Goal: Information Seeking & Learning: Learn about a topic

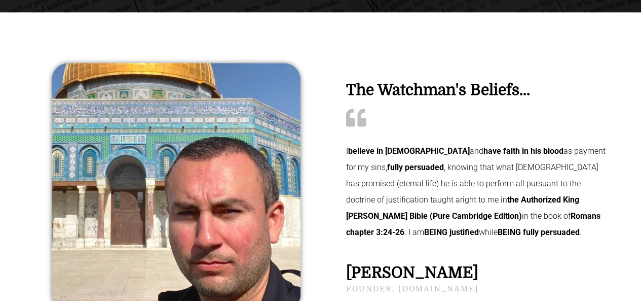
scroll to position [101, 0]
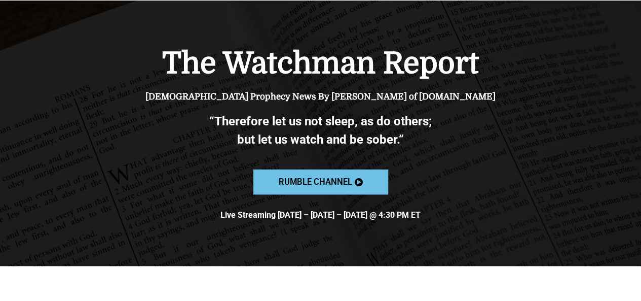
click at [323, 185] on span "Rumble channel" at bounding box center [314, 181] width 73 height 9
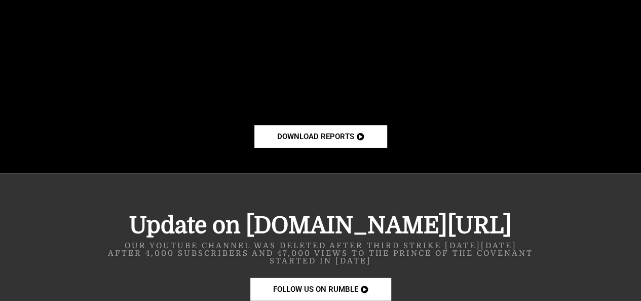
scroll to position [862, 0]
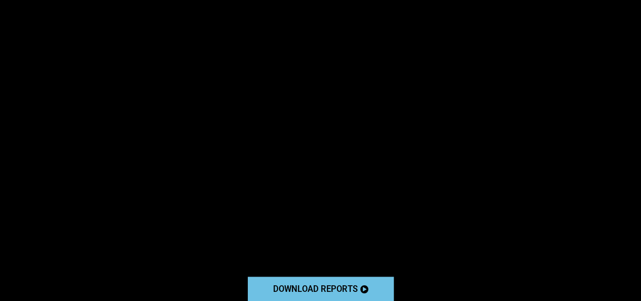
click at [296, 297] on link "download reports" at bounding box center [320, 288] width 146 height 25
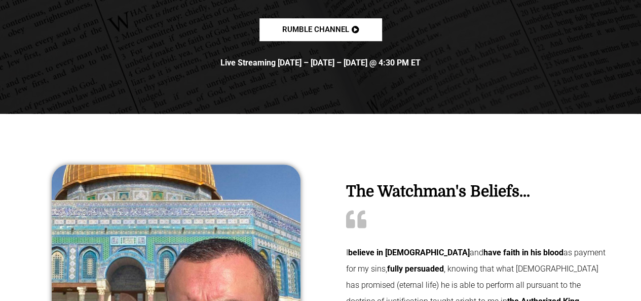
scroll to position [101, 0]
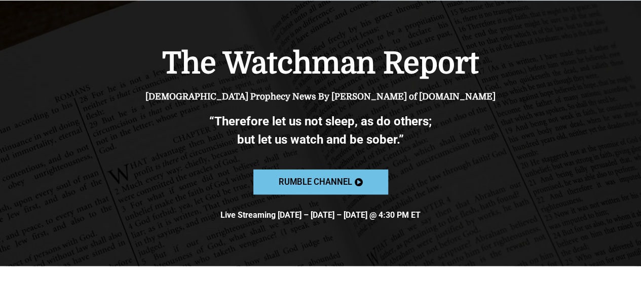
click at [312, 172] on link "Rumble channel" at bounding box center [320, 181] width 135 height 25
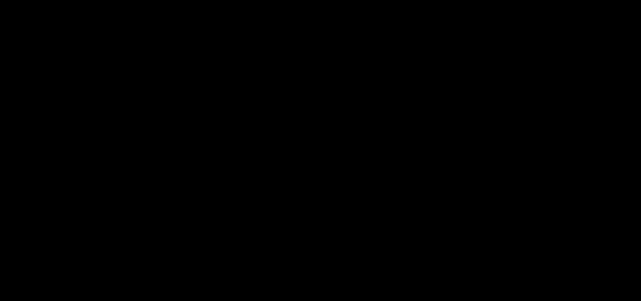
scroll to position [862, 0]
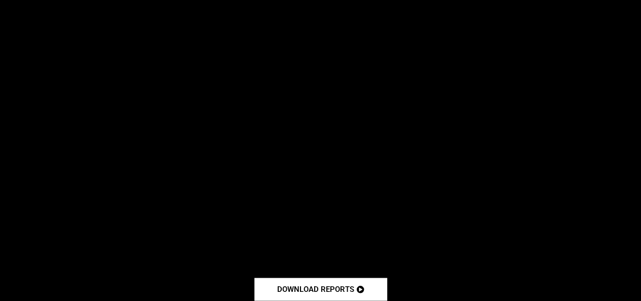
click at [2, 154] on div at bounding box center [320, 90] width 641 height 470
drag, startPoint x: 7, startPoint y: 156, endPoint x: 15, endPoint y: 179, distance: 24.9
click at [15, 179] on div at bounding box center [320, 90] width 641 height 470
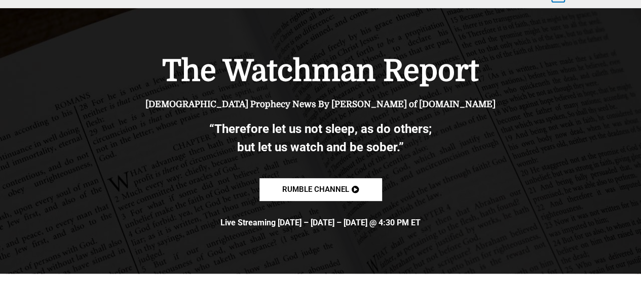
scroll to position [0, 0]
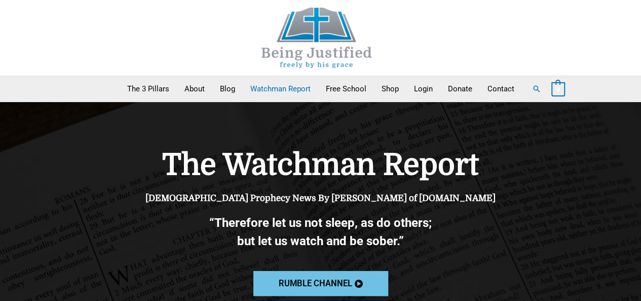
click at [305, 285] on span "Rumble channel" at bounding box center [314, 283] width 73 height 9
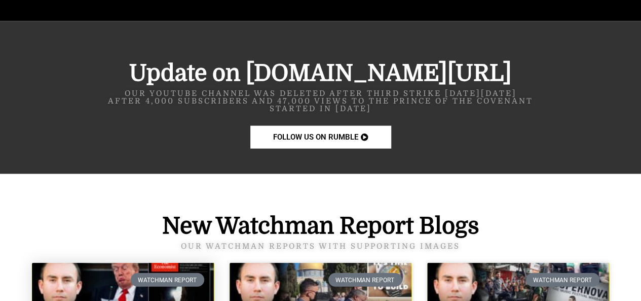
scroll to position [1369, 0]
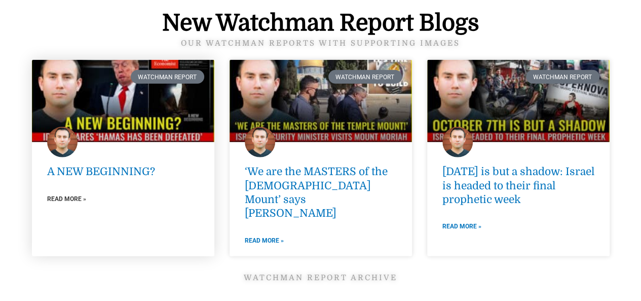
click at [60, 199] on link "Read More »" at bounding box center [66, 198] width 39 height 11
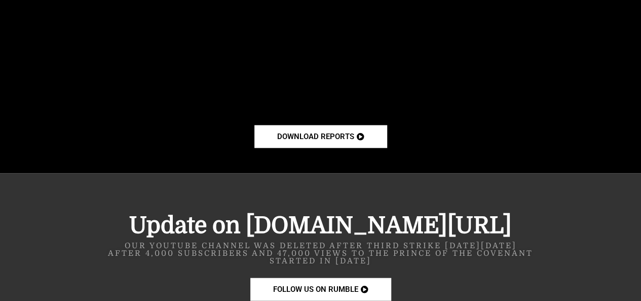
scroll to position [1217, 0]
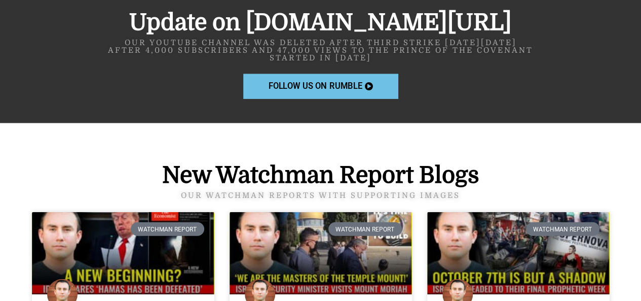
click at [320, 90] on span "FOLLOW US ON RUMBLE" at bounding box center [315, 87] width 94 height 9
